Goal: Task Accomplishment & Management: Use online tool/utility

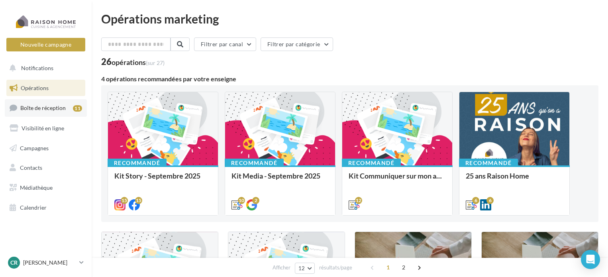
click at [42, 110] on span "Boîte de réception" at bounding box center [42, 107] width 45 height 7
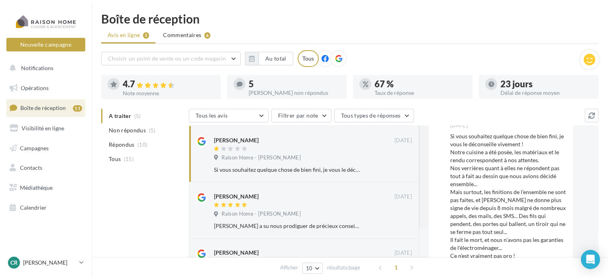
click at [127, 117] on ul "A traiter (5) Non répondus (5) Répondus (10) Tous (15)" at bounding box center [143, 137] width 84 height 57
click at [131, 35] on ul "Avis en ligne 5 Commentaires 6" at bounding box center [349, 36] width 497 height 16
click at [189, 36] on span "Commentaires" at bounding box center [182, 35] width 38 height 8
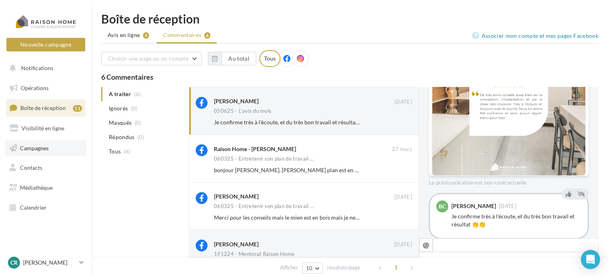
click at [41, 149] on span "Campagnes" at bounding box center [34, 147] width 29 height 7
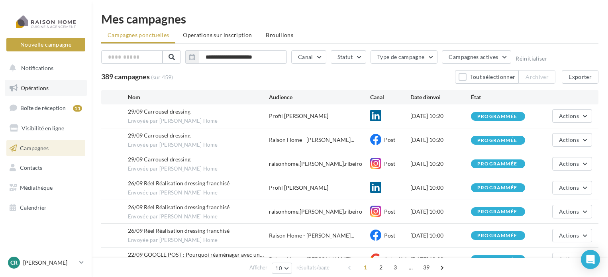
click at [37, 87] on span "Opérations" at bounding box center [35, 87] width 28 height 7
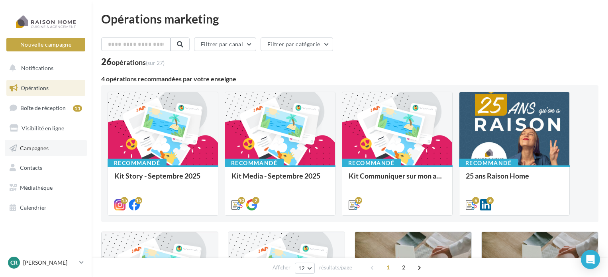
click at [39, 152] on link "Campagnes" at bounding box center [46, 148] width 82 height 17
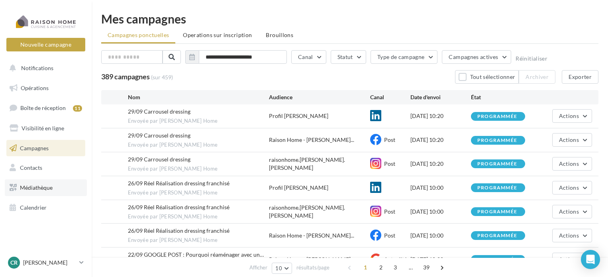
click at [37, 184] on span "Médiathèque" at bounding box center [36, 187] width 33 height 7
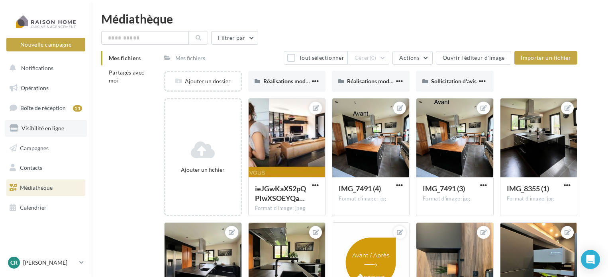
click at [33, 127] on span "Visibilité en ligne" at bounding box center [43, 128] width 43 height 7
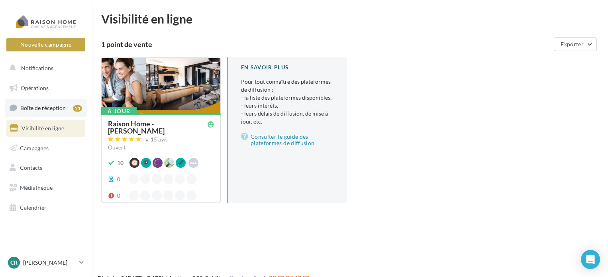
click at [37, 107] on span "Boîte de réception" at bounding box center [42, 107] width 45 height 7
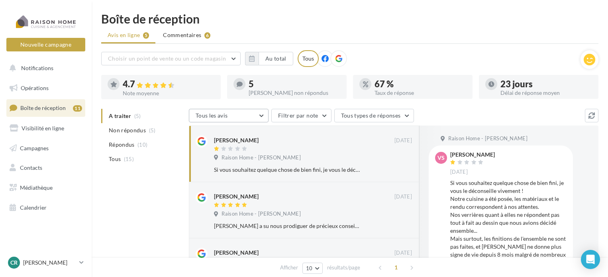
click at [253, 117] on button "Tous les avis" at bounding box center [229, 116] width 80 height 14
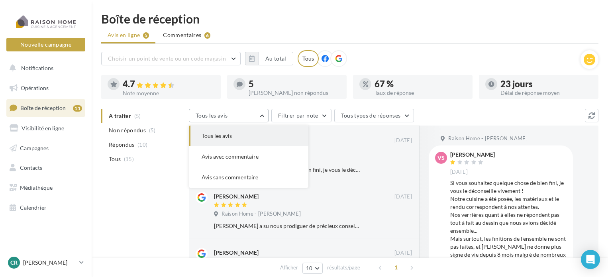
click at [253, 117] on button "Tous les avis" at bounding box center [229, 116] width 80 height 14
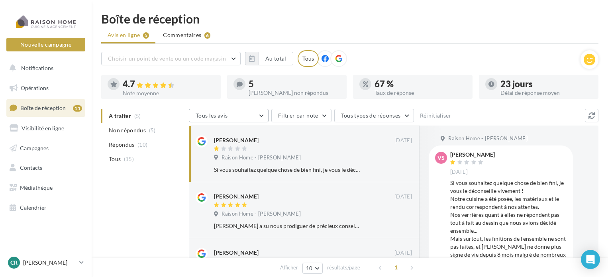
click at [253, 117] on button "Tous les avis" at bounding box center [229, 116] width 80 height 14
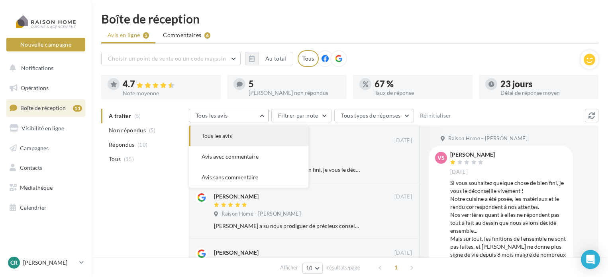
click at [253, 117] on button "Tous les avis" at bounding box center [229, 116] width 80 height 14
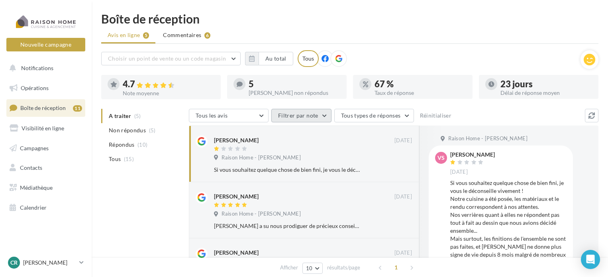
click at [315, 115] on button "Filtrer par note" at bounding box center [301, 116] width 60 height 14
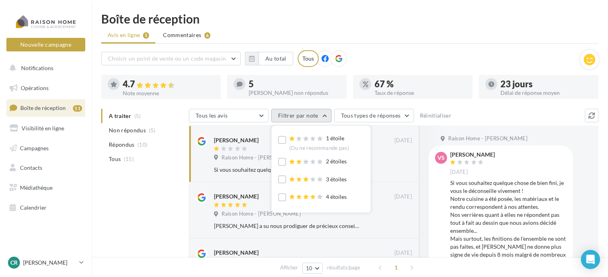
click at [315, 115] on button "Filtrer par note" at bounding box center [301, 116] width 60 height 14
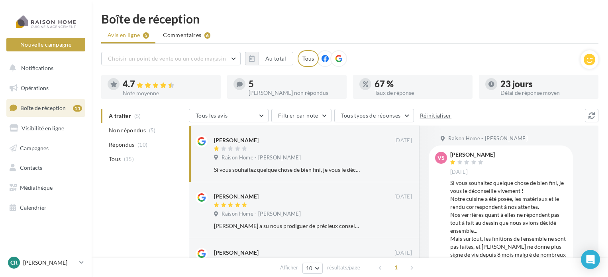
click at [433, 114] on button "Réinitialiser" at bounding box center [436, 116] width 38 height 10
click at [116, 159] on span "Tous" at bounding box center [115, 159] width 12 height 8
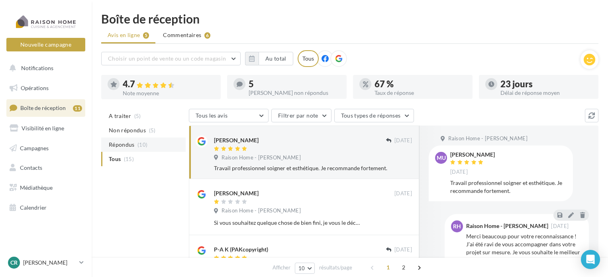
click at [124, 145] on span "Répondus" at bounding box center [122, 145] width 26 height 8
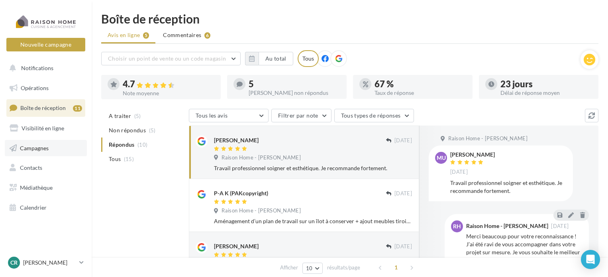
click at [37, 147] on span "Campagnes" at bounding box center [34, 147] width 29 height 7
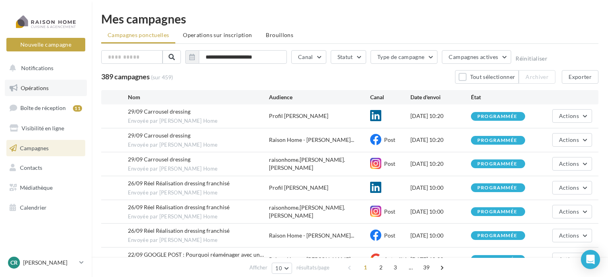
click at [39, 89] on span "Opérations" at bounding box center [35, 87] width 28 height 7
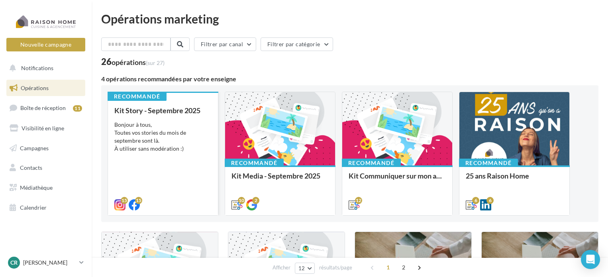
click at [170, 114] on div "Kit Story - Septembre 2025 Bonjour à tous, Toutes vos stories du mois de septem…" at bounding box center [162, 157] width 97 height 102
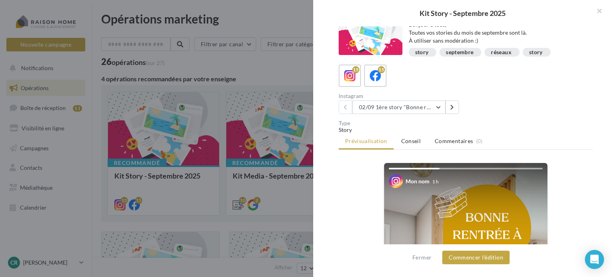
scroll to position [119, 0]
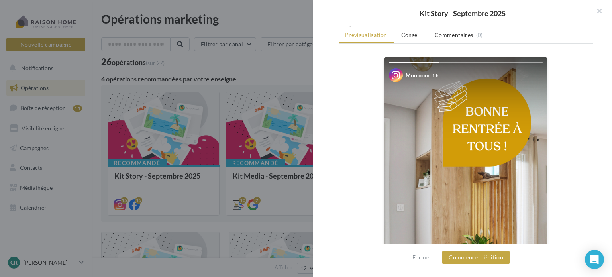
click at [466, 138] on img at bounding box center [465, 202] width 163 height 290
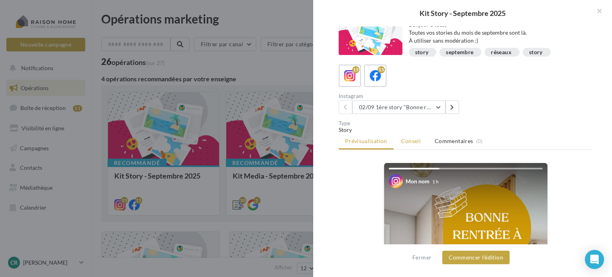
click at [413, 139] on span "Conseil" at bounding box center [411, 140] width 20 height 7
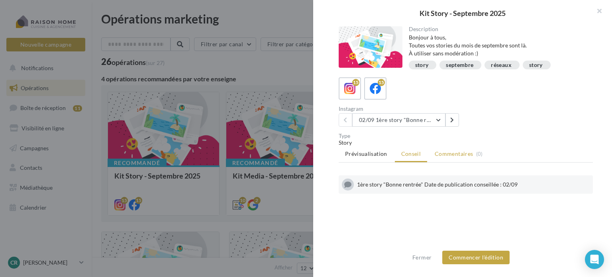
click at [454, 153] on span "Commentaires" at bounding box center [453, 154] width 38 height 8
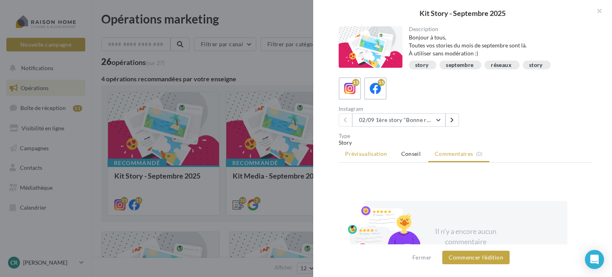
click at [375, 153] on span "Prévisualisation" at bounding box center [366, 153] width 42 height 7
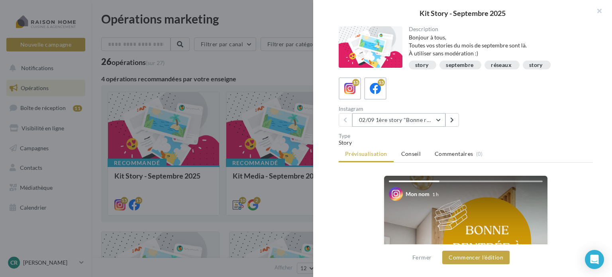
click at [440, 119] on button "02/09 1ère story "Bonne rentrée"" at bounding box center [398, 120] width 93 height 14
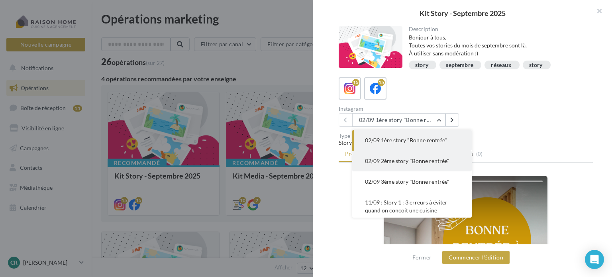
click at [409, 160] on span "02/09 2ème story "Bonne rentrée"" at bounding box center [407, 160] width 84 height 7
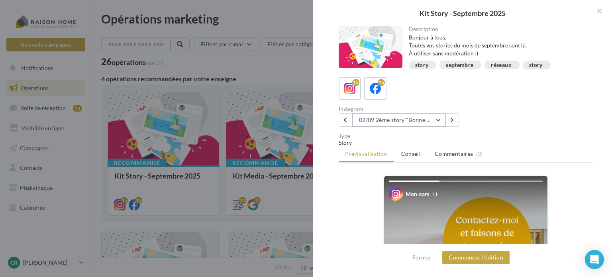
click at [442, 121] on button "02/09 2ème story "Bonne rentrée"" at bounding box center [398, 120] width 93 height 14
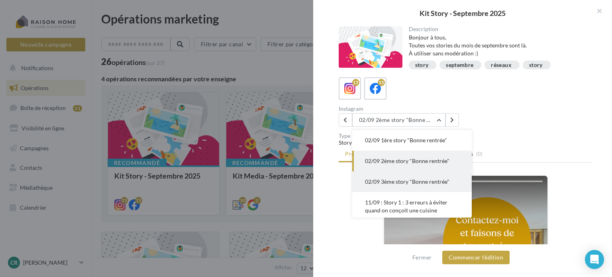
click at [408, 181] on span "02/09 3ème story "Bonne rentrée"" at bounding box center [407, 181] width 84 height 7
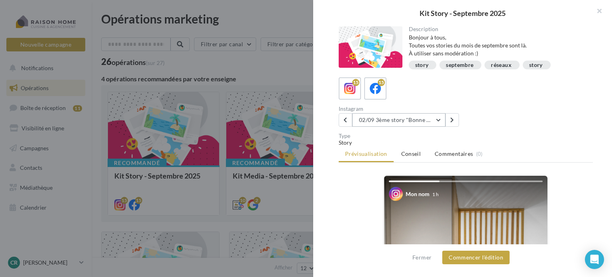
click at [439, 117] on button "02/09 3ème story "Bonne rentrée"" at bounding box center [398, 120] width 93 height 14
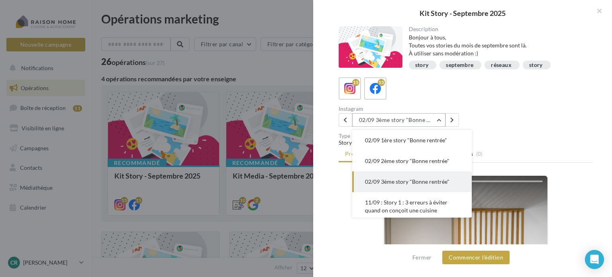
scroll to position [21, 0]
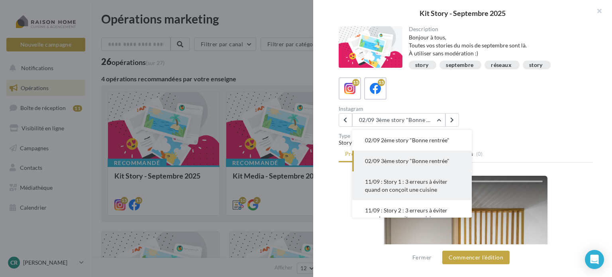
click at [414, 181] on span "11/09 : Story 1 : 3 erreurs à éviter quand on conçoit une cuisine" at bounding box center [406, 185] width 82 height 15
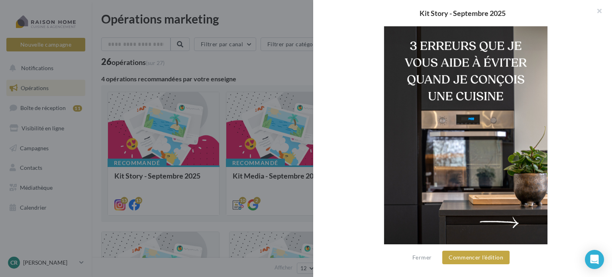
scroll to position [0, 0]
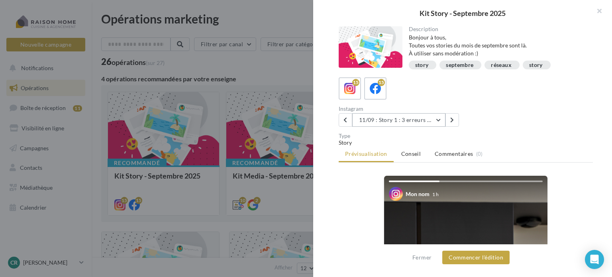
click at [440, 121] on button "11/09 : Story 1 : 3 erreurs à éviter quand on conçoit une cuisine" at bounding box center [398, 120] width 93 height 14
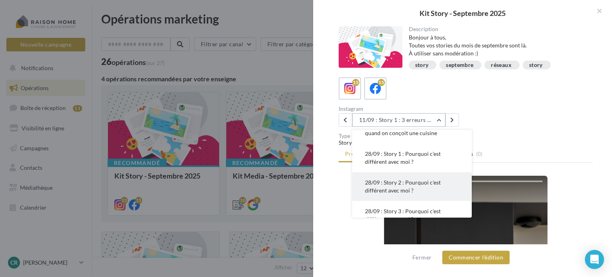
scroll to position [270, 0]
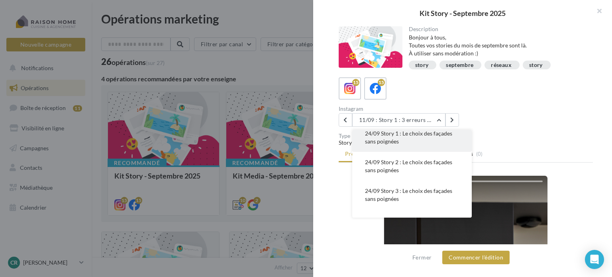
click at [411, 135] on span "24/09 Story 1 : Le choix des façades sans poignées" at bounding box center [408, 137] width 87 height 15
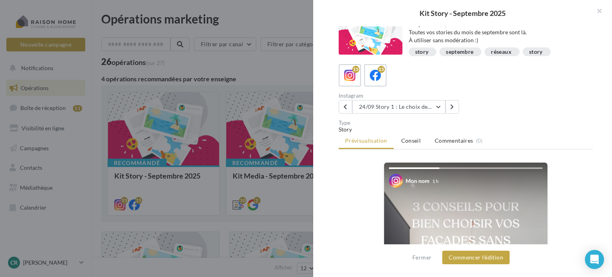
scroll to position [0, 0]
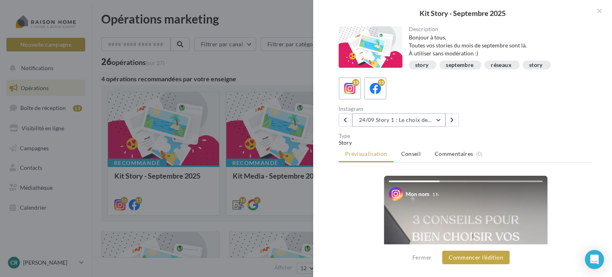
click at [440, 123] on button "24/09 Story 1 : Le choix des façades sans poignées" at bounding box center [398, 120] width 93 height 14
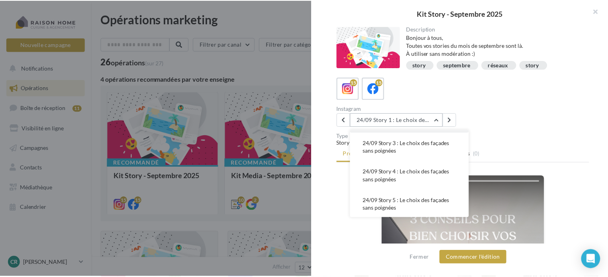
scroll to position [319, 0]
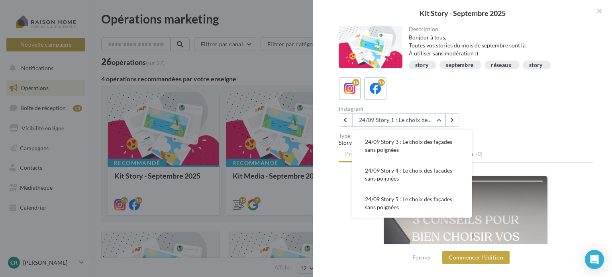
click at [538, 125] on div "Instagram 24/09 Story 1 : Le choix des façades sans poignées 02/09 1ère story "…" at bounding box center [468, 116] width 260 height 21
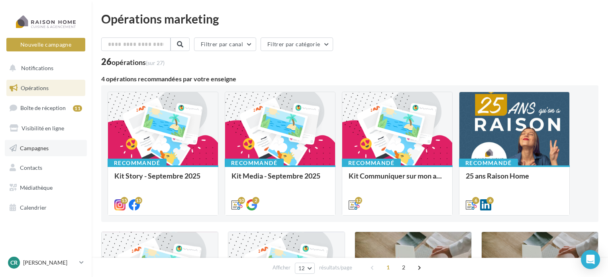
click at [40, 147] on span "Campagnes" at bounding box center [34, 147] width 29 height 7
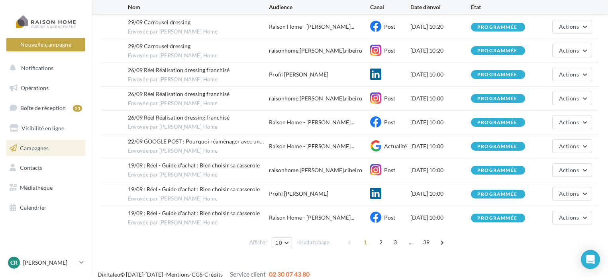
scroll to position [119, 0]
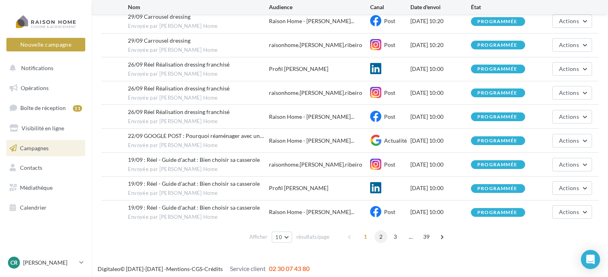
click at [380, 235] on span "2" at bounding box center [380, 236] width 13 height 13
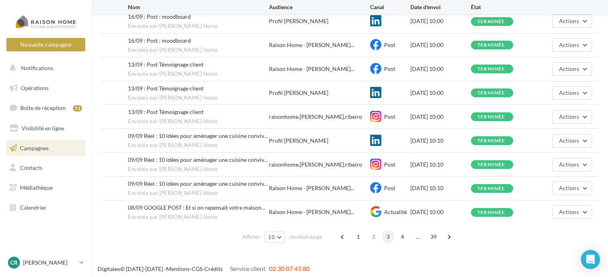
click at [385, 235] on span "3" at bounding box center [387, 236] width 13 height 13
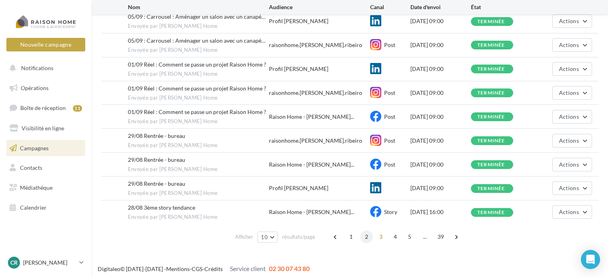
click at [361, 232] on span "2" at bounding box center [366, 236] width 13 height 13
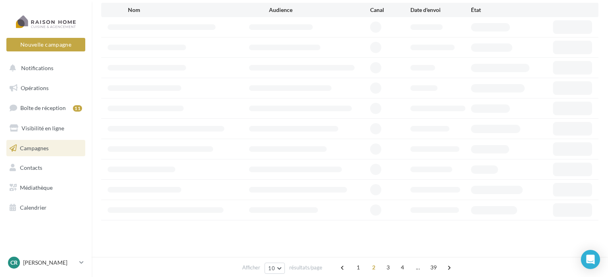
scroll to position [67, 0]
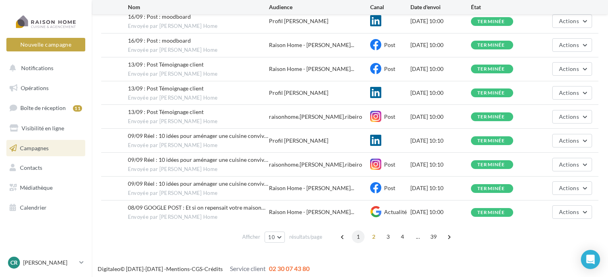
click at [356, 235] on span "1" at bounding box center [358, 236] width 13 height 13
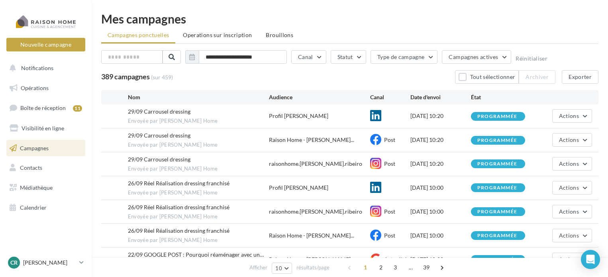
scroll to position [119, 0]
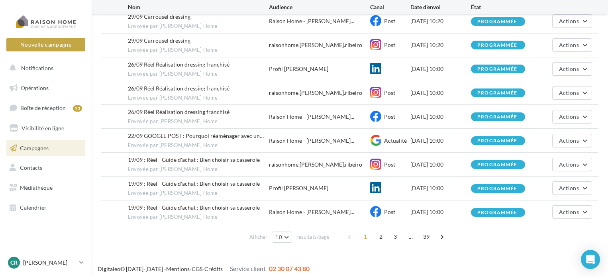
click at [364, 233] on span "1" at bounding box center [365, 236] width 13 height 13
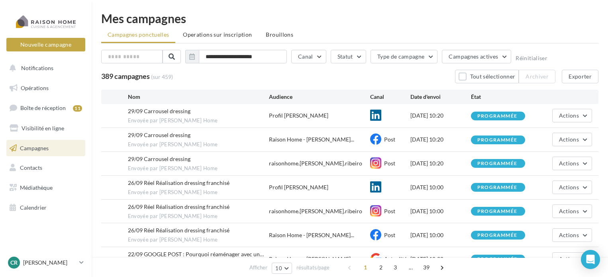
scroll to position [0, 0]
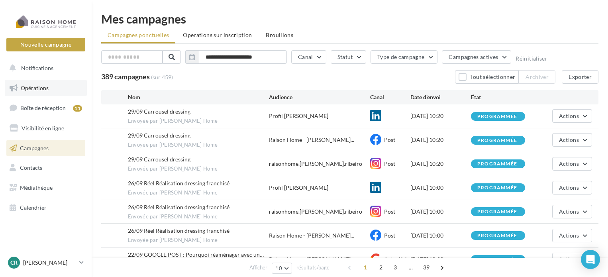
click at [41, 90] on span "Opérations" at bounding box center [35, 87] width 28 height 7
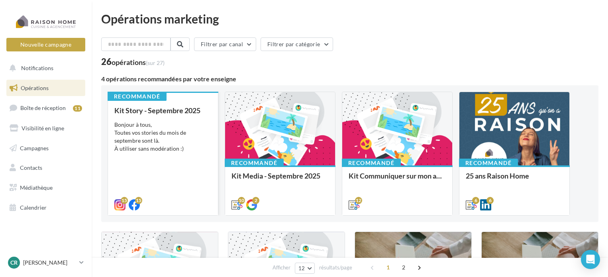
click at [189, 151] on div "Bonjour à tous, Toutes vos stories du mois de septembre sont là. À utiliser san…" at bounding box center [162, 137] width 97 height 32
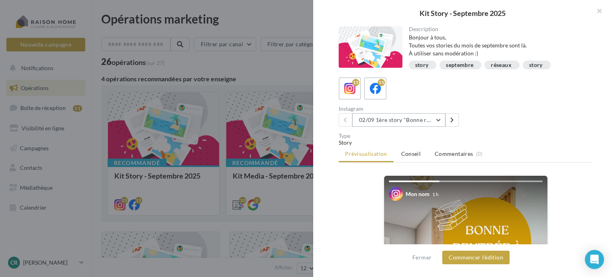
click at [439, 121] on button "02/09 1ère story "Bonne rentrée"" at bounding box center [398, 120] width 93 height 14
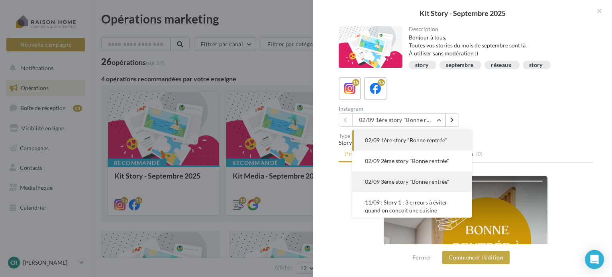
click at [407, 179] on span "02/09 3ème story "Bonne rentrée"" at bounding box center [407, 181] width 84 height 7
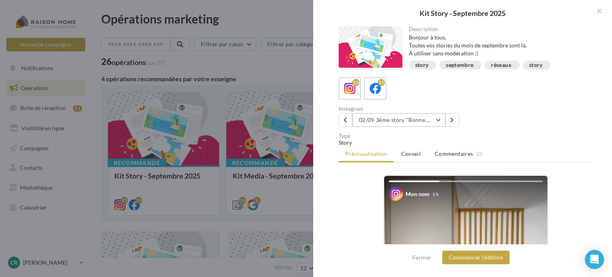
click at [439, 120] on button "02/09 3ème story "Bonne rentrée"" at bounding box center [398, 120] width 93 height 14
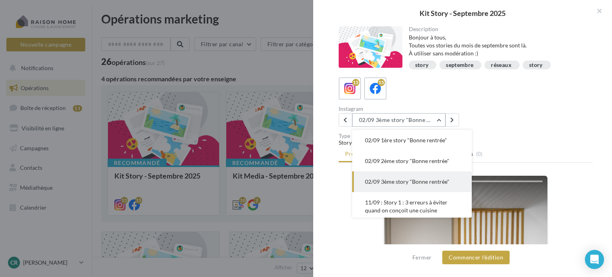
scroll to position [21, 0]
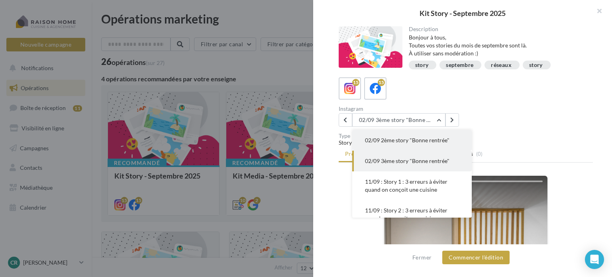
click at [420, 143] on span "02/09 2ème story "Bonne rentrée"" at bounding box center [407, 140] width 84 height 7
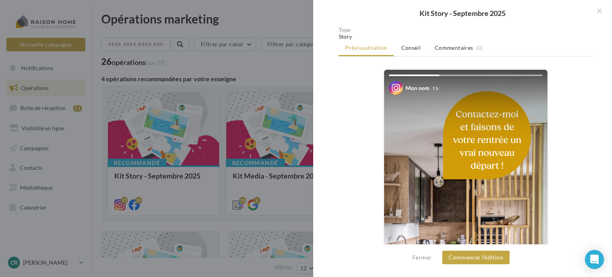
scroll to position [212, 0]
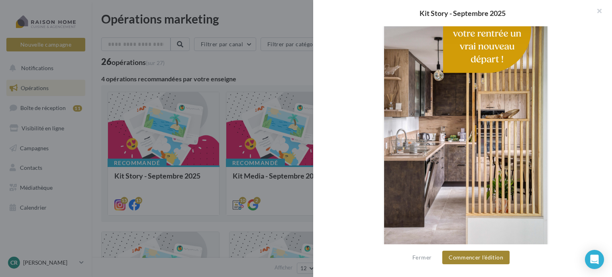
click at [476, 258] on button "Commencer l'édition" at bounding box center [475, 257] width 67 height 14
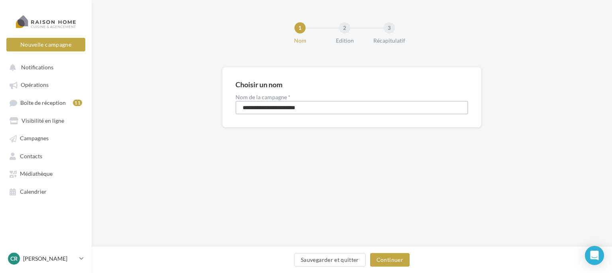
click at [319, 109] on input "**********" at bounding box center [351, 108] width 233 height 14
type input "**********"
click at [395, 261] on button "Continuer" at bounding box center [389, 260] width 39 height 14
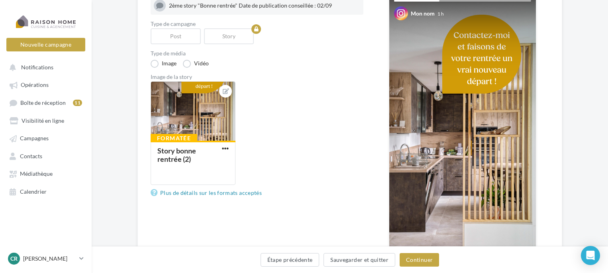
scroll to position [166, 0]
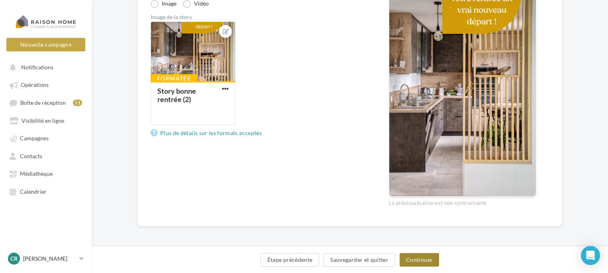
click at [415, 258] on button "Continuer" at bounding box center [418, 260] width 39 height 14
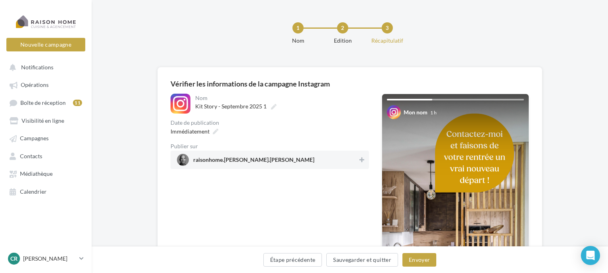
scroll to position [158, 0]
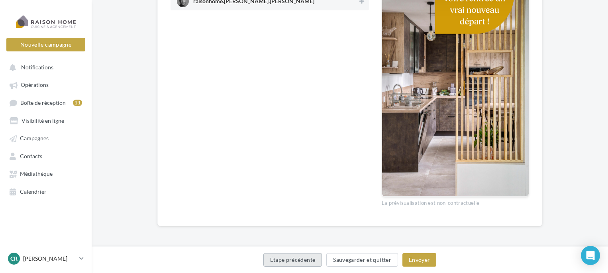
click at [303, 258] on button "Étape précédente" at bounding box center [292, 260] width 59 height 14
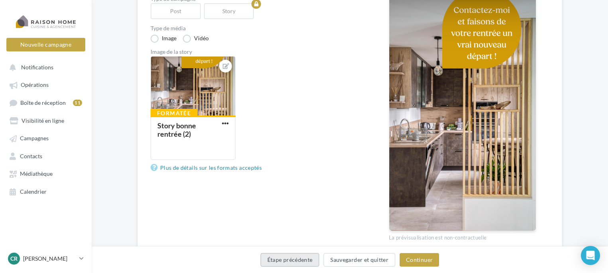
click at [303, 258] on button "Étape précédente" at bounding box center [289, 260] width 59 height 14
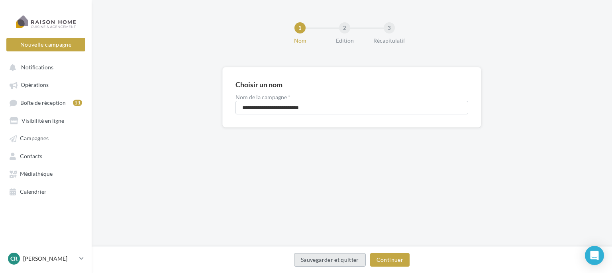
click at [306, 259] on button "Sauvegarder et quitter" at bounding box center [330, 260] width 72 height 14
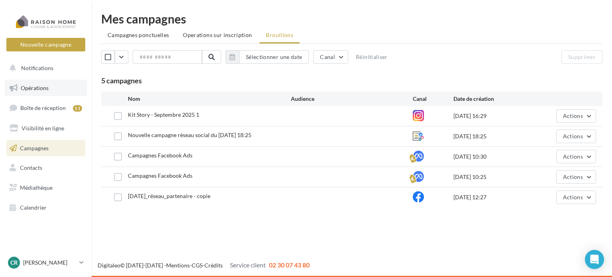
click at [38, 88] on span "Opérations" at bounding box center [35, 87] width 28 height 7
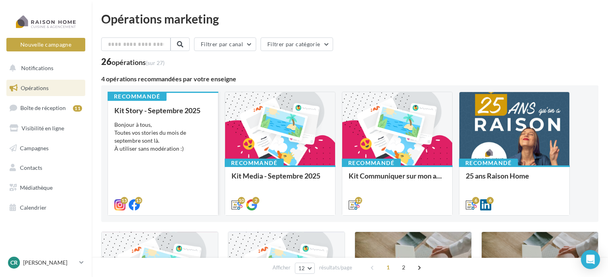
click at [157, 165] on div "Kit Story - [DATE] Bonjour à tous, Toutes vos stories du mois de septembre sont…" at bounding box center [162, 157] width 97 height 102
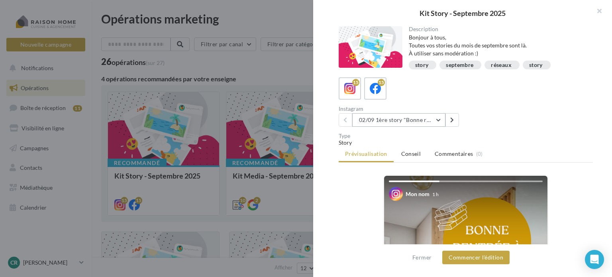
click at [440, 123] on button "02/09 1ère story "Bonne rentrée"" at bounding box center [398, 120] width 93 height 14
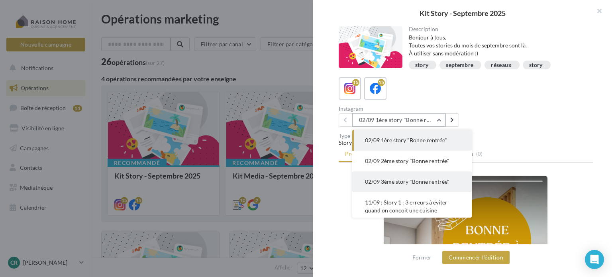
scroll to position [106, 0]
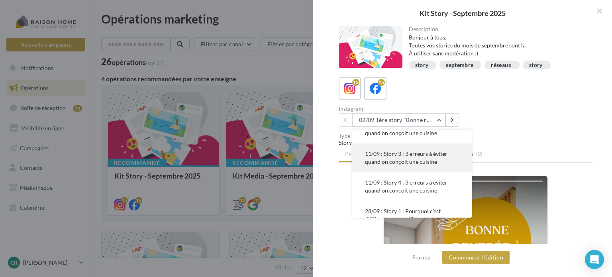
click at [414, 160] on span "11/09 : Story 3 : 3 erreurs à éviter quand on conçoit une cuisine" at bounding box center [406, 157] width 82 height 15
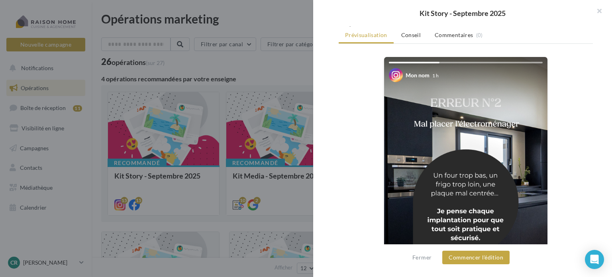
scroll to position [225, 0]
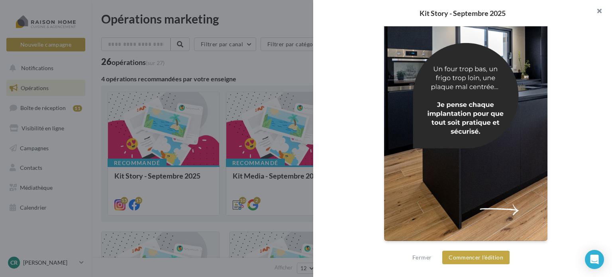
click at [597, 14] on button "button" at bounding box center [596, 12] width 32 height 24
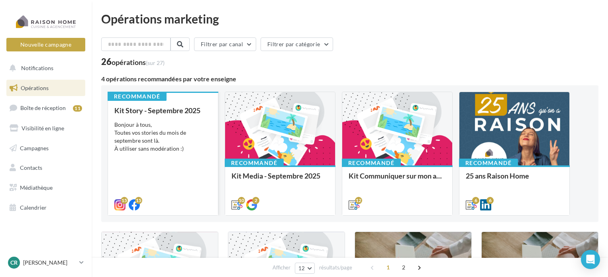
click at [167, 117] on div "Kit Story - [DATE] Bonjour à tous, Toutes vos stories du mois de septembre sont…" at bounding box center [162, 157] width 97 height 102
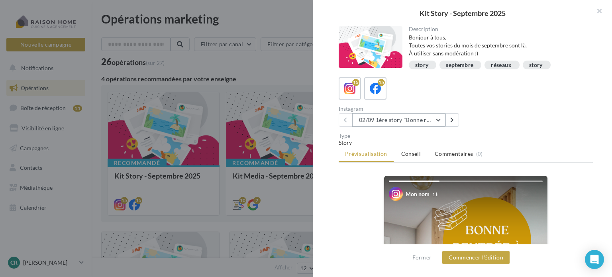
click at [445, 121] on button "02/09 1ère story "Bonne rentrée"" at bounding box center [398, 120] width 93 height 14
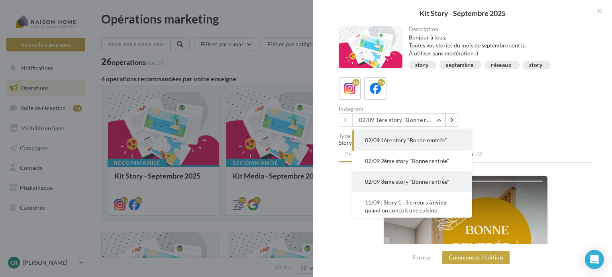
click at [421, 182] on span "02/09 3ème story "Bonne rentrée"" at bounding box center [407, 181] width 84 height 7
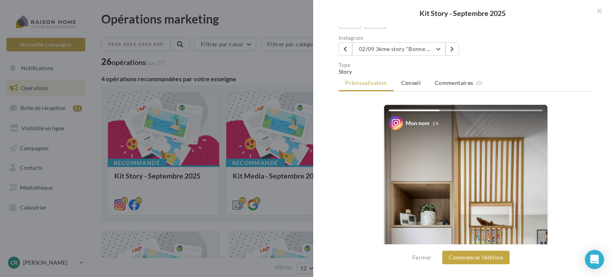
scroll to position [0, 0]
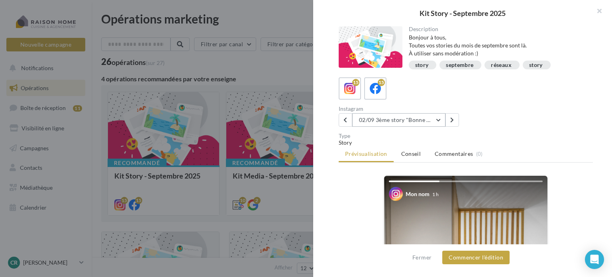
click at [438, 120] on button "02/09 3ème story "Bonne rentrée"" at bounding box center [398, 120] width 93 height 14
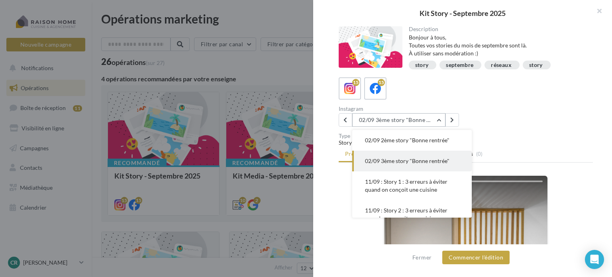
scroll to position [127, 0]
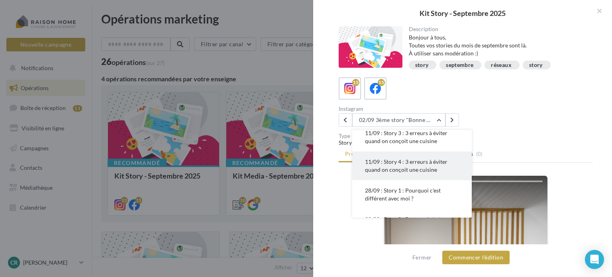
click at [418, 166] on span "11/09 : Story 4 : 3 erreurs à éviter quand on conçoit une cuisine" at bounding box center [406, 165] width 82 height 15
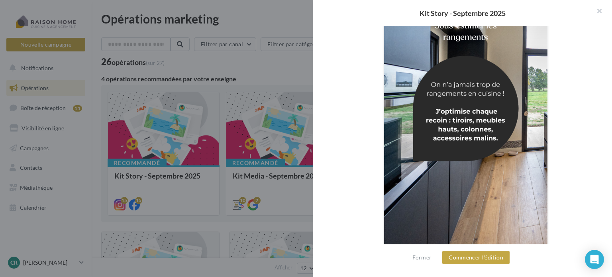
scroll to position [106, 0]
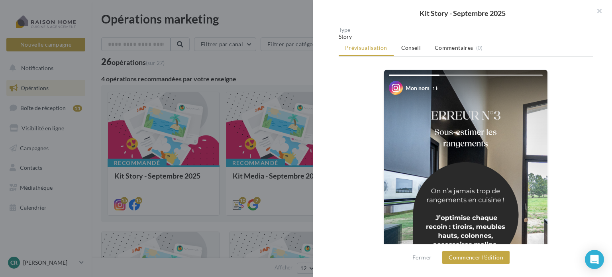
click at [462, 75] on div at bounding box center [466, 75] width 154 height 2
click at [424, 74] on div at bounding box center [414, 75] width 51 height 2
click at [395, 74] on div at bounding box center [414, 75] width 51 height 2
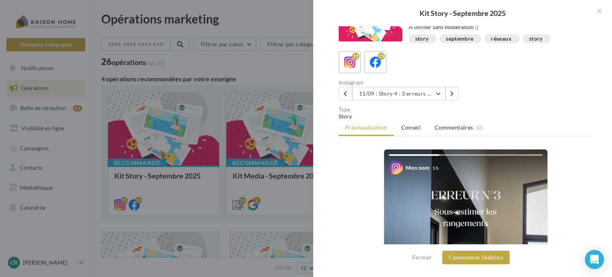
scroll to position [0, 0]
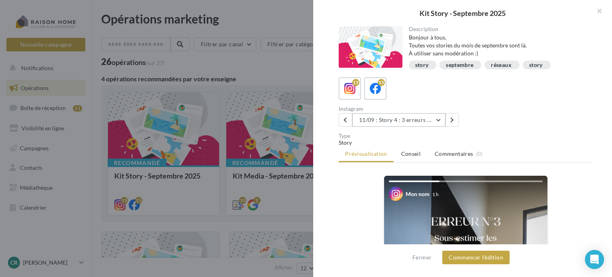
click at [411, 121] on button "11/09 : Story 4 : 3 erreurs à éviter quand on conçoit une cuisine" at bounding box center [398, 120] width 93 height 14
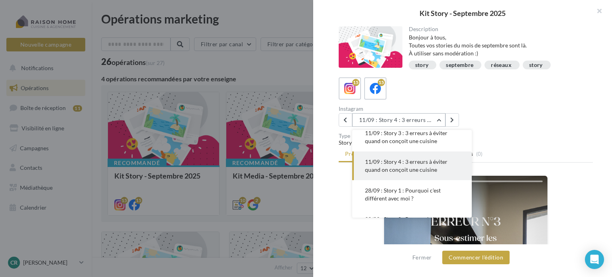
scroll to position [143, 0]
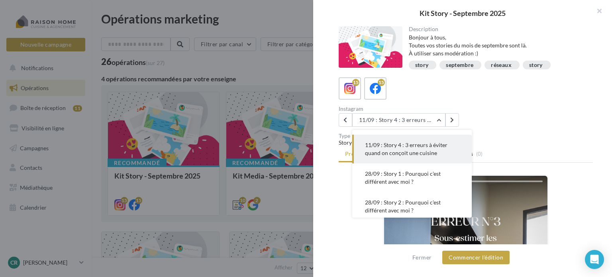
click at [518, 137] on div "Type" at bounding box center [465, 136] width 254 height 6
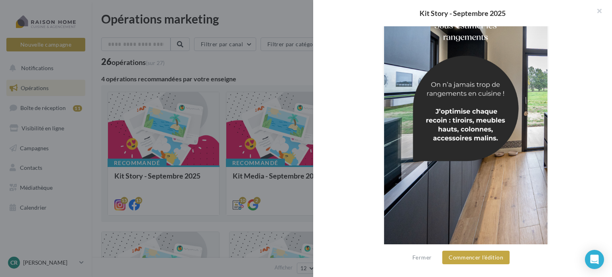
scroll to position [0, 0]
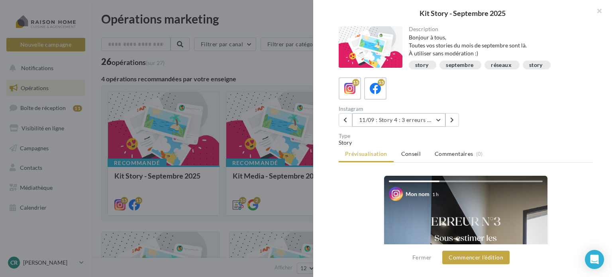
click at [407, 120] on button "11/09 : Story 4 : 3 erreurs à éviter quand on conçoit une cuisine" at bounding box center [398, 120] width 93 height 14
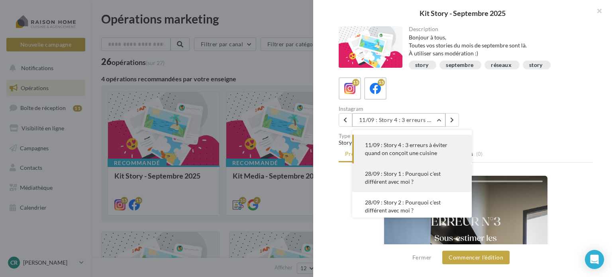
scroll to position [37, 0]
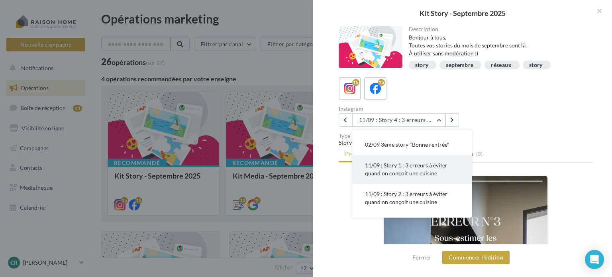
click at [405, 172] on span "11/09 : Story 1 : 3 erreurs à éviter quand on conçoit une cuisine" at bounding box center [406, 169] width 82 height 15
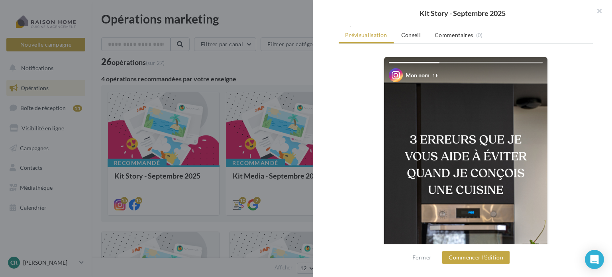
scroll to position [225, 0]
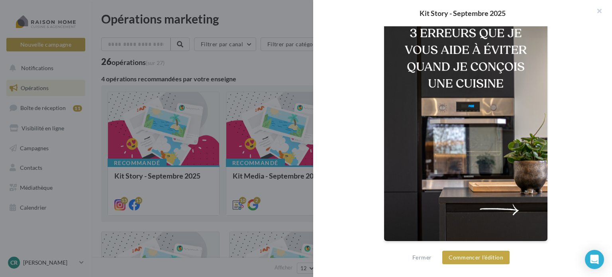
click at [512, 209] on img at bounding box center [465, 96] width 163 height 290
click at [532, 209] on img at bounding box center [465, 96] width 163 height 290
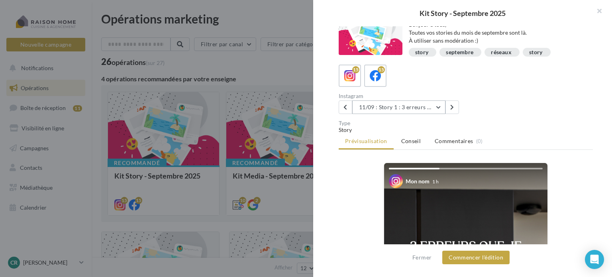
click at [427, 108] on button "11/09 : Story 1 : 3 erreurs à éviter quand on conçoit une cuisine" at bounding box center [398, 107] width 93 height 14
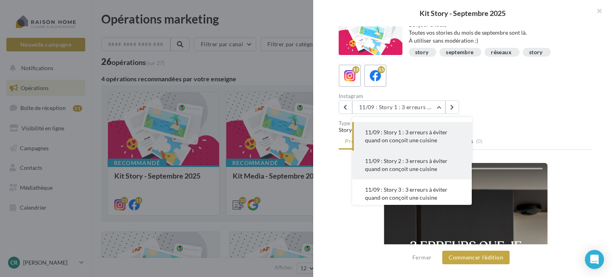
click at [407, 164] on button "11/09 : Story 2 : 3 erreurs à éviter quand on conçoit une cuisine" at bounding box center [411, 165] width 119 height 29
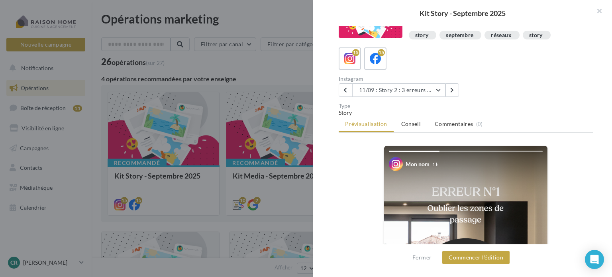
scroll to position [13, 0]
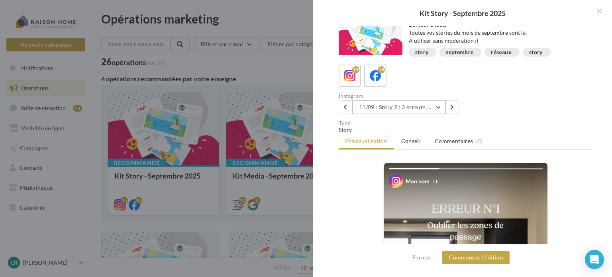
click at [422, 107] on button "11/09 : Story 2 : 3 erreurs à éviter quand on conçoit une cuisine" at bounding box center [398, 107] width 93 height 14
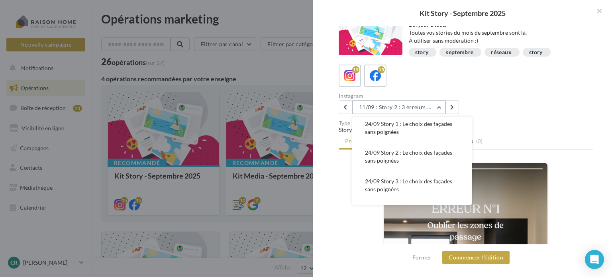
scroll to position [261, 0]
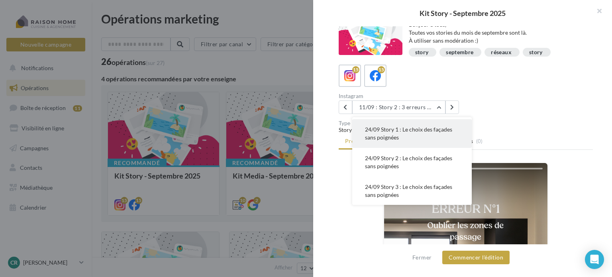
click at [405, 135] on button "24/09 Story 1 : Le choix des façades sans poignées" at bounding box center [411, 133] width 119 height 29
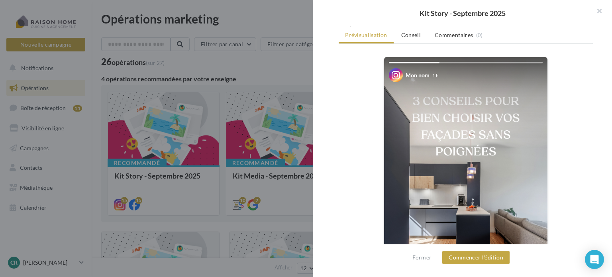
scroll to position [225, 0]
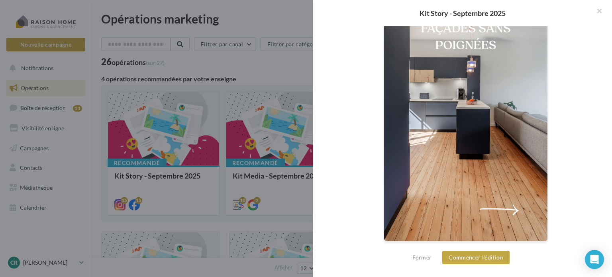
click at [508, 212] on img at bounding box center [465, 96] width 163 height 290
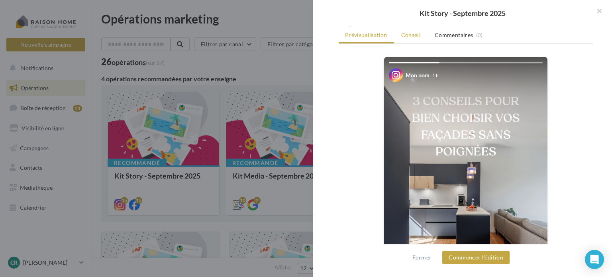
click at [414, 37] on span "Conseil" at bounding box center [411, 34] width 20 height 7
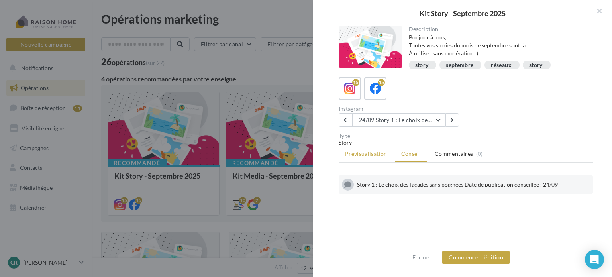
click at [364, 156] on span "Prévisualisation" at bounding box center [366, 153] width 42 height 7
